Goal: Task Accomplishment & Management: Manage account settings

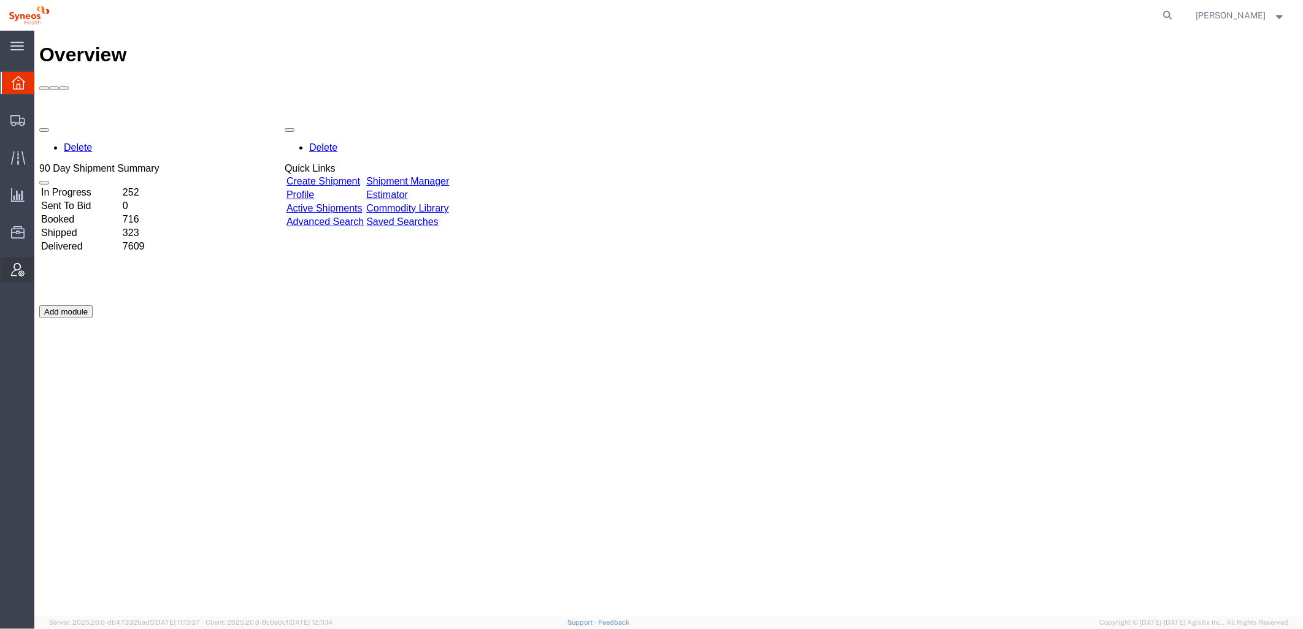
click at [16, 264] on icon at bounding box center [17, 269] width 13 height 13
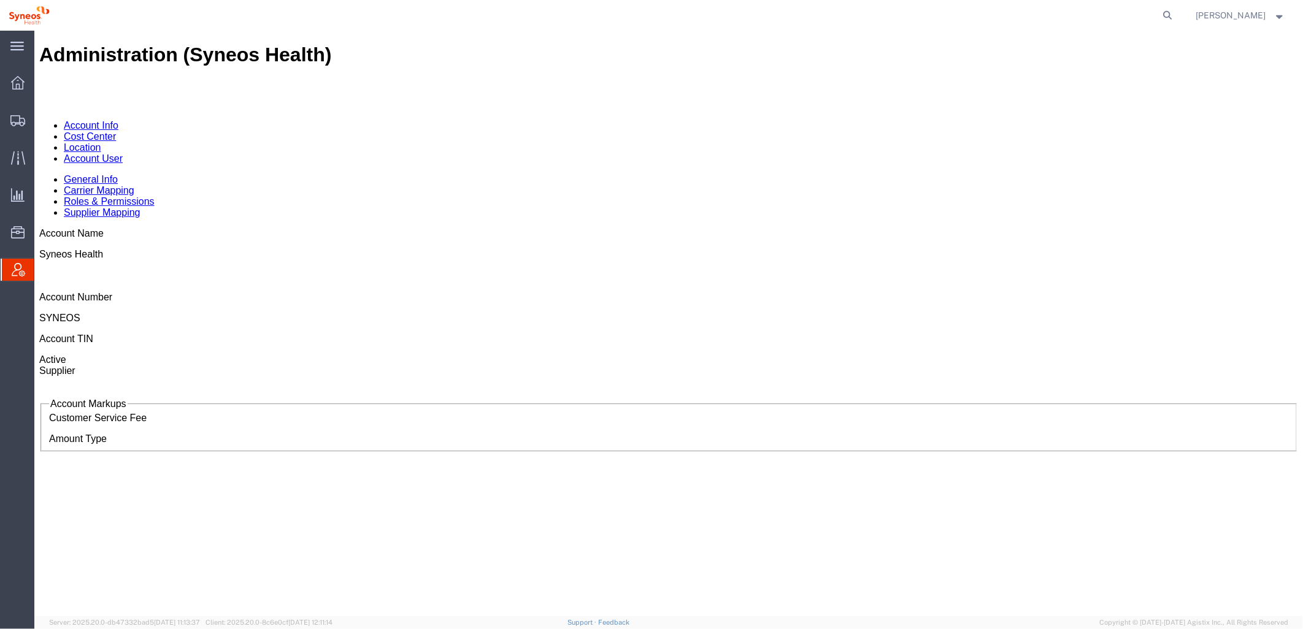
click at [122, 153] on link "Account User" at bounding box center [92, 158] width 59 height 10
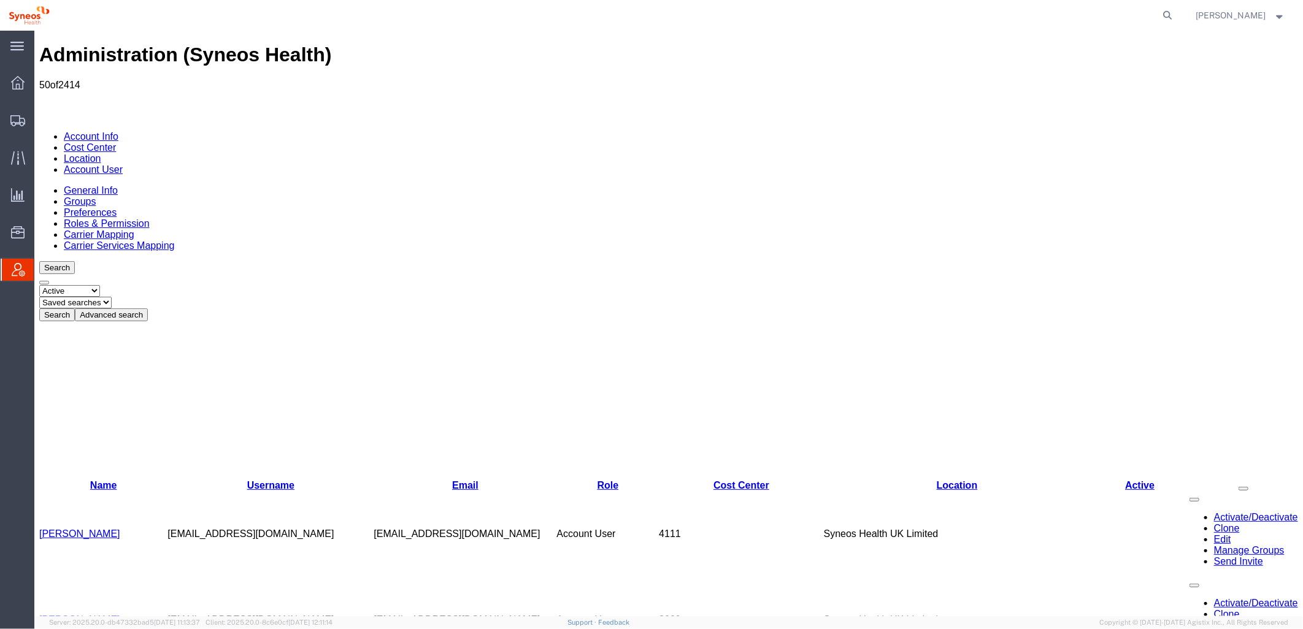
click at [147, 308] on button "Advanced search" at bounding box center [110, 314] width 73 height 13
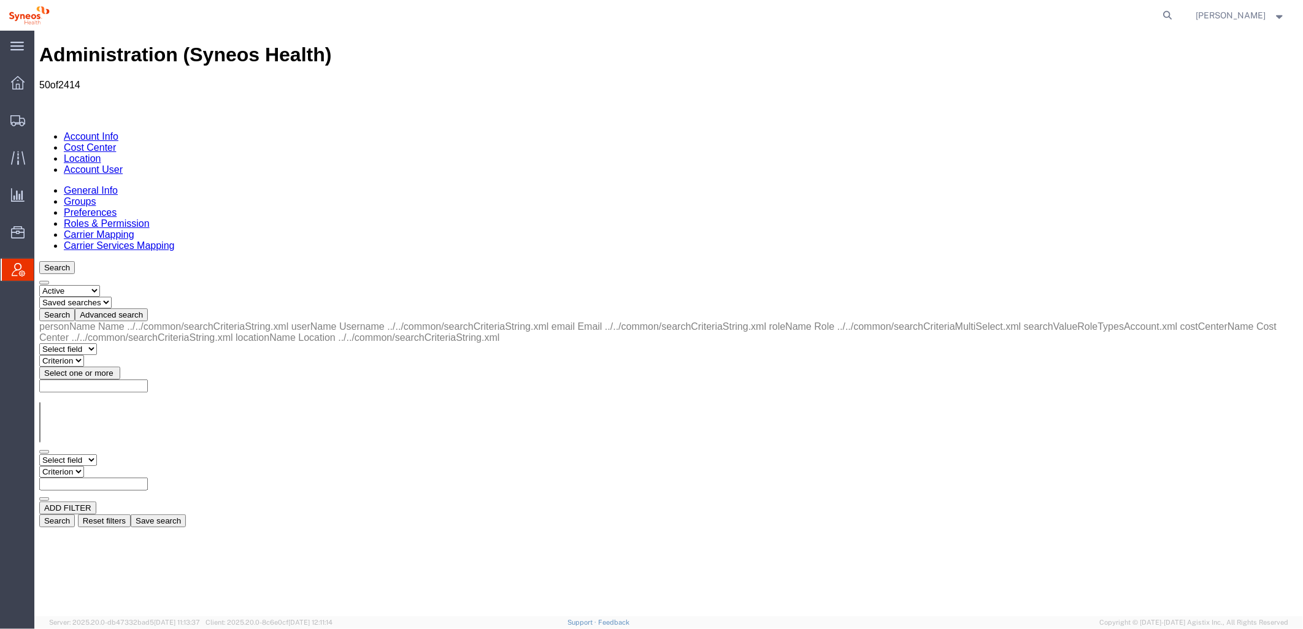
click at [96, 454] on select "Select field Cost Center Email Location Name Role Username" at bounding box center [68, 460] width 58 height 12
click at [39, 454] on select "Select field Cost Center Email Location Name Role Username" at bounding box center [68, 460] width 58 height 12
drag, startPoint x: 202, startPoint y: 183, endPoint x: 188, endPoint y: 196, distance: 19.1
click at [112, 466] on select "Criterion contains does not contain is is blank is not blank starts with" at bounding box center [76, 472] width 74 height 12
select select "contains"
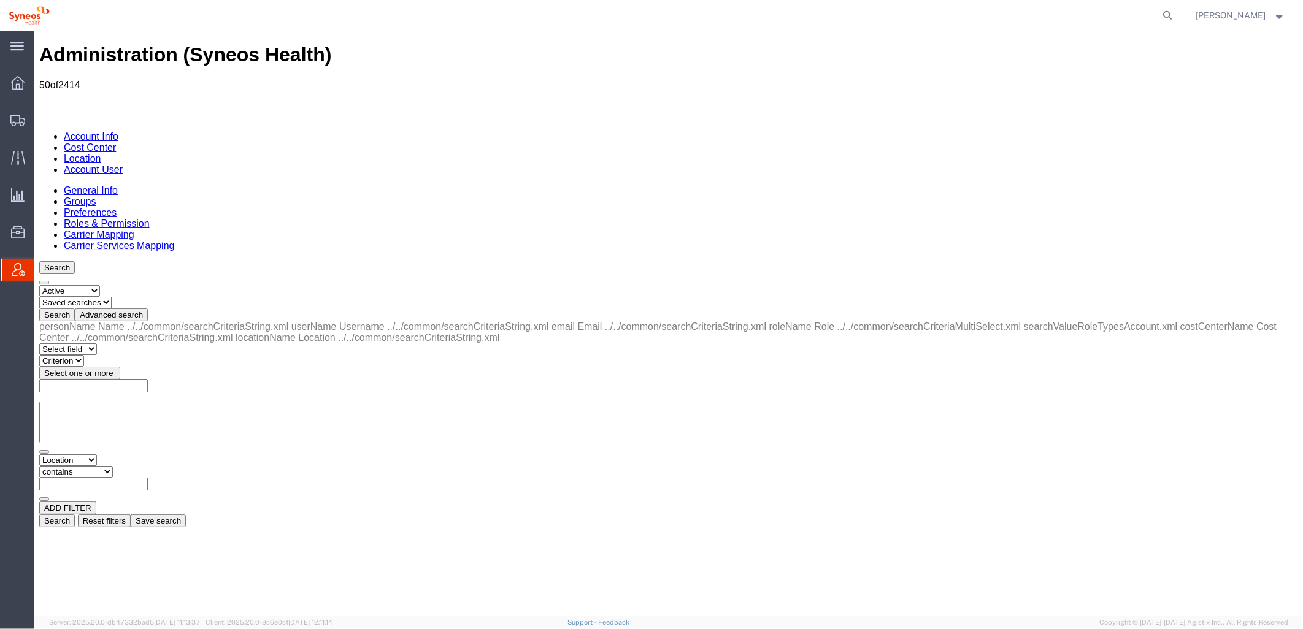
click at [112, 466] on select "Criterion contains does not contain is is blank is not blank starts with" at bounding box center [76, 472] width 74 height 12
click at [147, 477] on input "text" at bounding box center [93, 483] width 109 height 13
type input "zdnu"
drag, startPoint x: 1088, startPoint y: 217, endPoint x: 429, endPoint y: 222, distance: 658.2
click at [74, 514] on button "Search" at bounding box center [57, 520] width 36 height 13
